Goal: Book appointment/travel/reservation

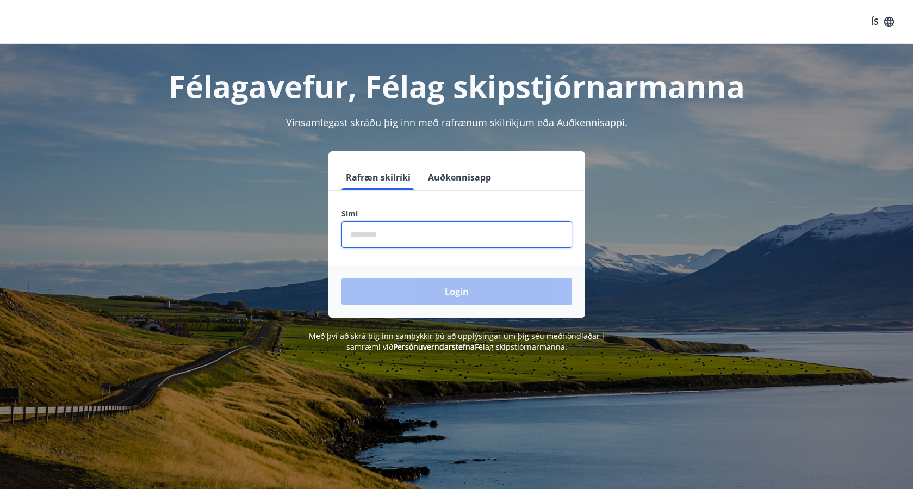
click at [364, 233] on input "phone" at bounding box center [456, 234] width 231 height 27
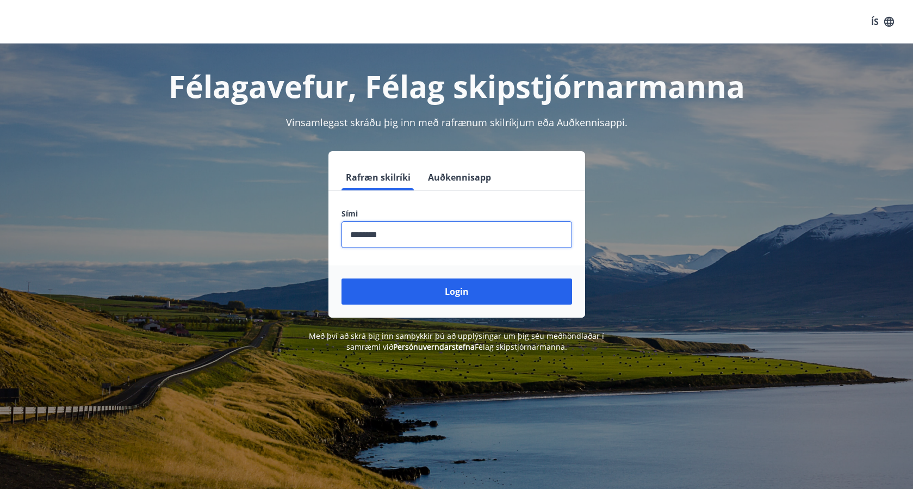
type input "********"
click at [456, 291] on button "Login" at bounding box center [456, 291] width 231 height 26
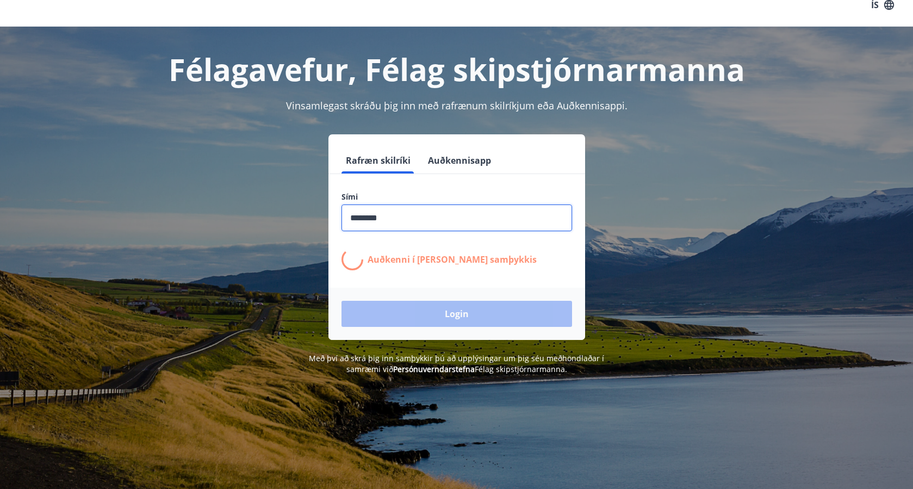
scroll to position [17, 0]
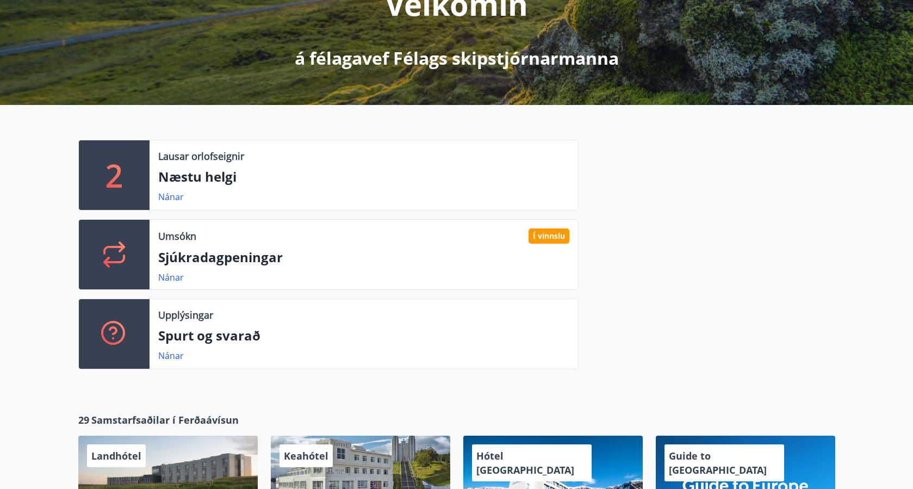
scroll to position [166, 0]
click at [169, 199] on link "Nánar" at bounding box center [171, 197] width 26 height 12
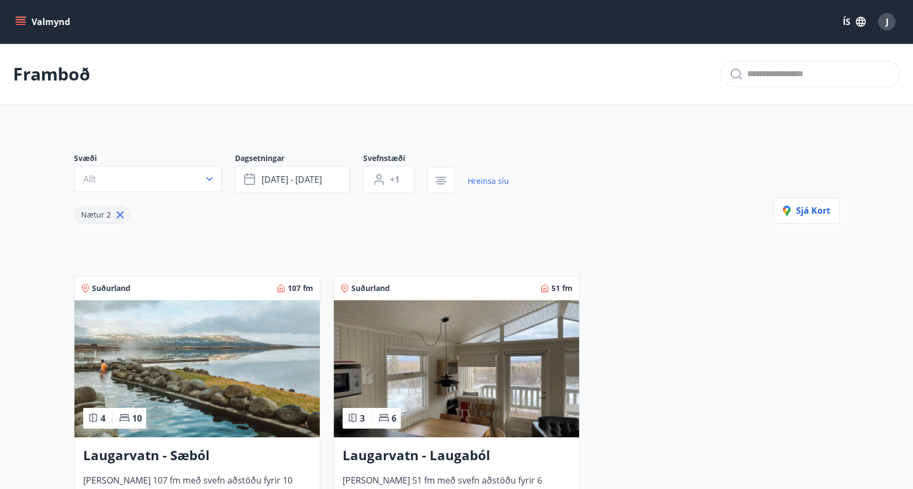
click at [20, 20] on icon "menu" at bounding box center [21, 19] width 10 height 1
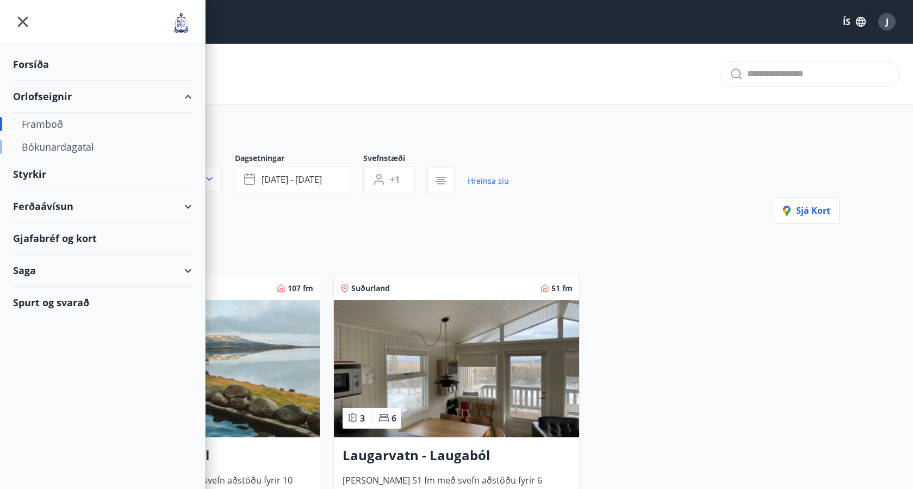
click at [69, 149] on div "Bókunardagatal" at bounding box center [102, 146] width 161 height 23
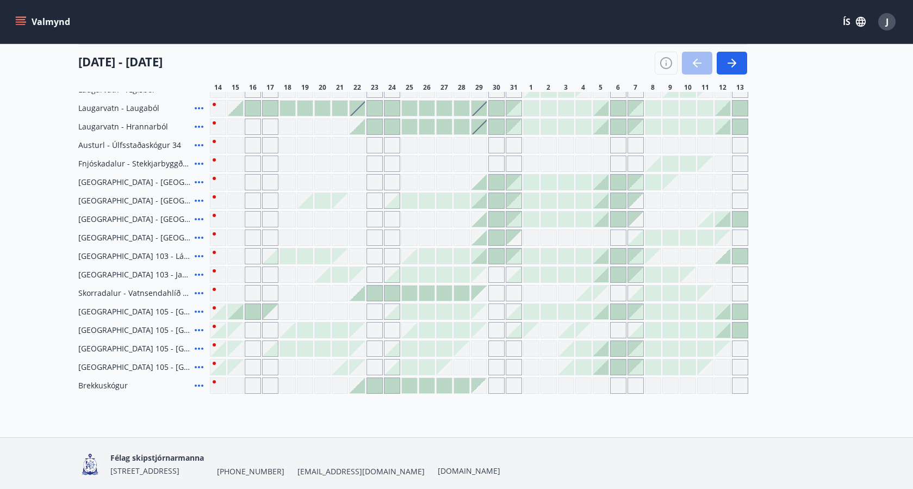
scroll to position [173, 0]
click at [356, 200] on div "Gráir dagar eru ekki bókanlegir" at bounding box center [357, 200] width 16 height 16
drag, startPoint x: 33, startPoint y: 126, endPoint x: 82, endPoint y: 239, distance: 123.0
click at [33, 126] on main "Bókunardagatal Svæði Allt Dagsetningar Veldu tímabil Svefnstæði +1 14 ágúst - 1…" at bounding box center [456, 132] width 913 height 524
click at [199, 386] on icon at bounding box center [199, 385] width 9 height 2
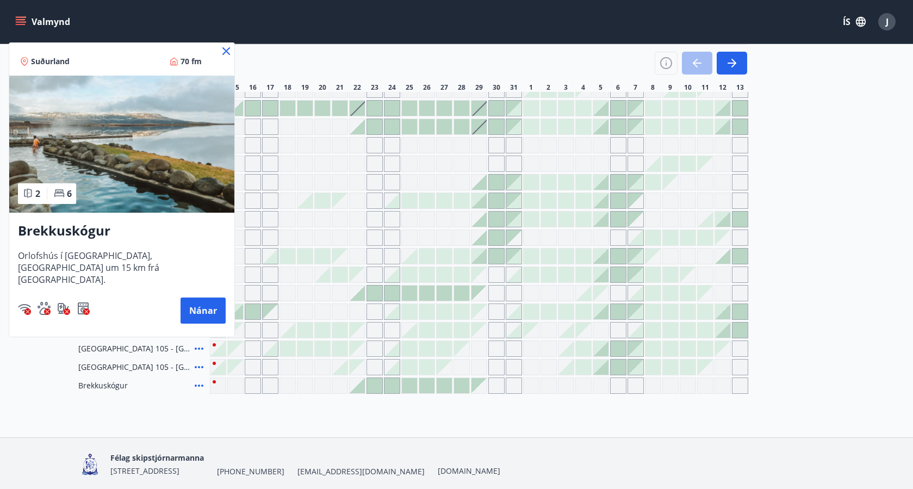
click at [223, 51] on icon at bounding box center [226, 51] width 13 height 13
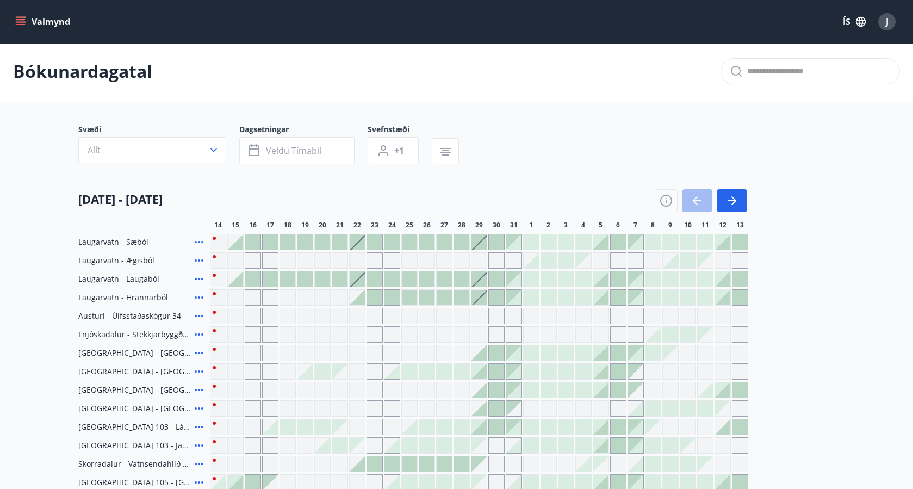
scroll to position [0, 0]
